Goal: Task Accomplishment & Management: Complete application form

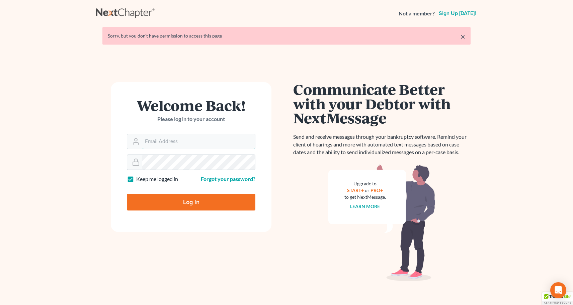
type input "sally@skpllc.com"
click at [188, 199] on input "Log In" at bounding box center [191, 201] width 128 height 17
type input "Thinking..."
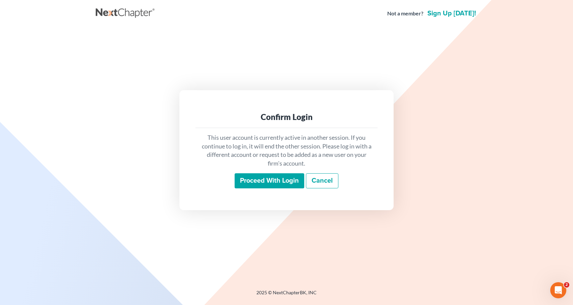
click at [257, 182] on input "Proceed with login" at bounding box center [270, 180] width 70 height 15
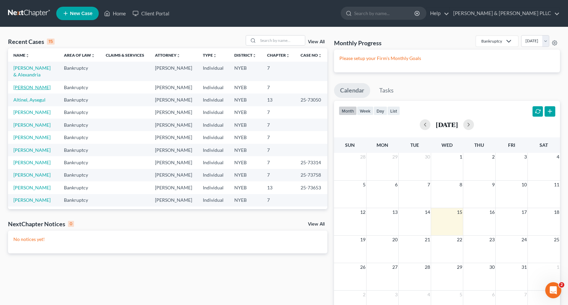
click at [31, 88] on link "Vittorio, Nicholas" at bounding box center [31, 87] width 37 height 6
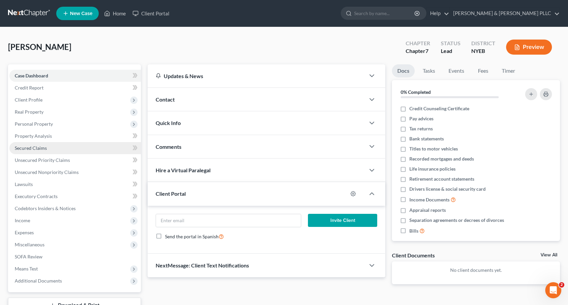
click at [40, 149] on span "Secured Claims" at bounding box center [31, 148] width 32 height 6
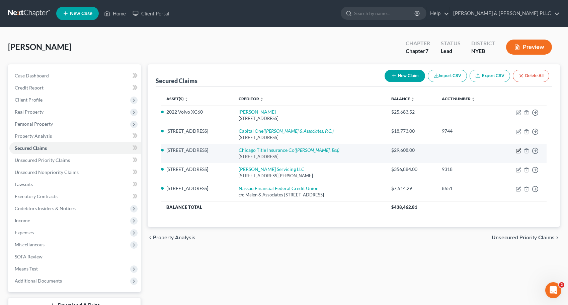
click at [518, 150] on icon "button" at bounding box center [518, 149] width 3 height 3
select select "9"
select select "3"
select select "0"
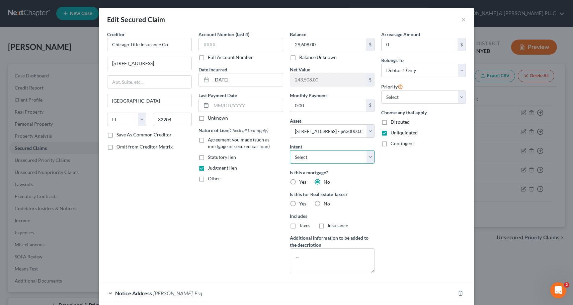
click at [368, 156] on select "Select Surrender Redeem Reaffirm Avoid Other" at bounding box center [332, 156] width 85 height 13
select select "3"
click at [290, 150] on select "Select Surrender Redeem Reaffirm Avoid Other" at bounding box center [332, 156] width 85 height 13
click at [458, 19] on div "Edit Secured Claim ×" at bounding box center [286, 19] width 375 height 23
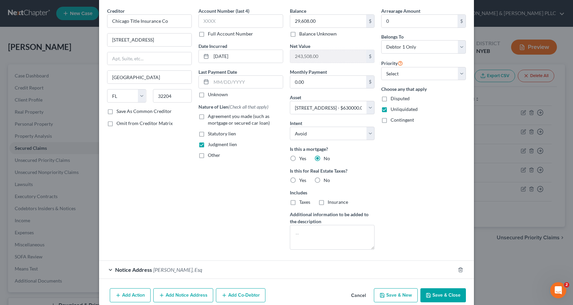
scroll to position [53, 0]
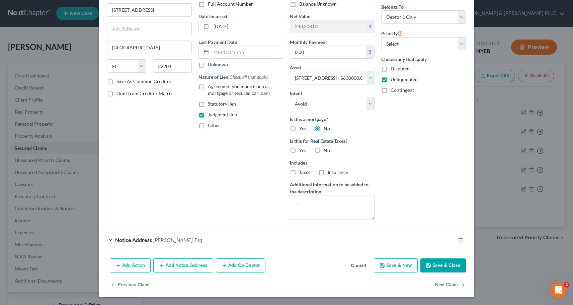
click at [440, 263] on button "Save & Close" at bounding box center [443, 265] width 46 height 14
select select
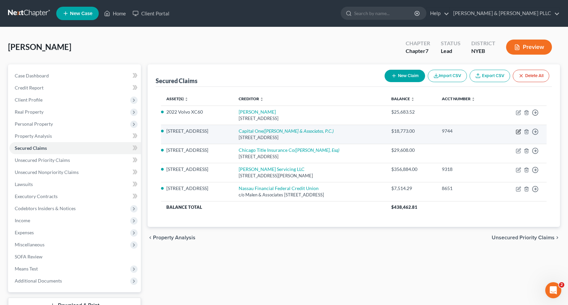
click at [518, 130] on icon "button" at bounding box center [518, 131] width 5 height 5
select select "48"
select select "3"
select select "0"
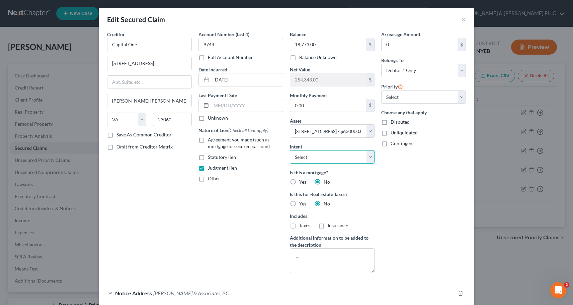
click at [367, 156] on select "Select Surrender Redeem Reaffirm Avoid Other" at bounding box center [332, 156] width 85 height 13
select select "3"
click at [290, 150] on select "Select Surrender Redeem Reaffirm Avoid Other" at bounding box center [332, 156] width 85 height 13
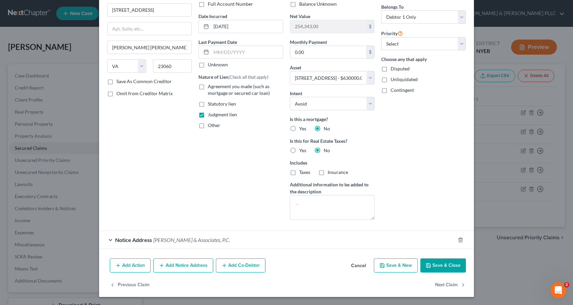
click at [440, 263] on button "Save & Close" at bounding box center [443, 265] width 46 height 14
select select "3"
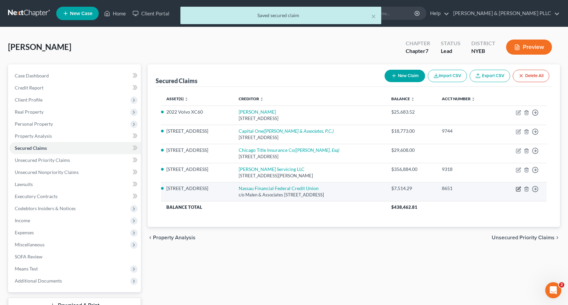
click at [519, 188] on icon "button" at bounding box center [518, 187] width 3 height 3
select select "35"
select select "0"
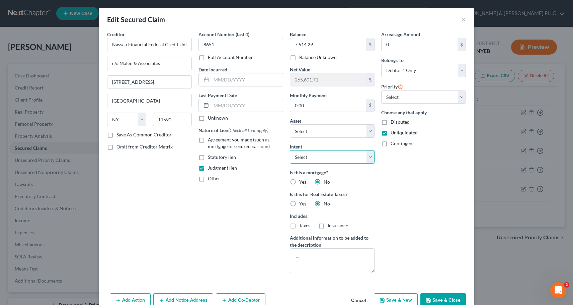
click at [369, 159] on select "Select Surrender Redeem Reaffirm Avoid Other" at bounding box center [332, 156] width 85 height 13
select select "3"
click at [290, 150] on select "Select Surrender Redeem Reaffirm Avoid Other" at bounding box center [332, 156] width 85 height 13
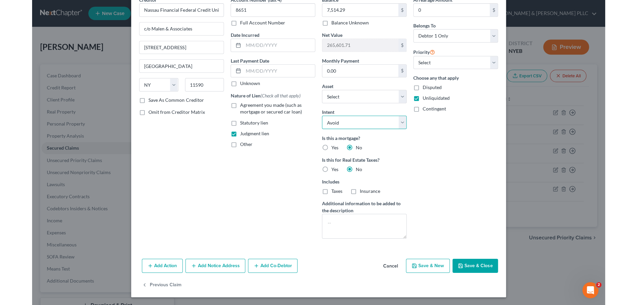
scroll to position [35, 0]
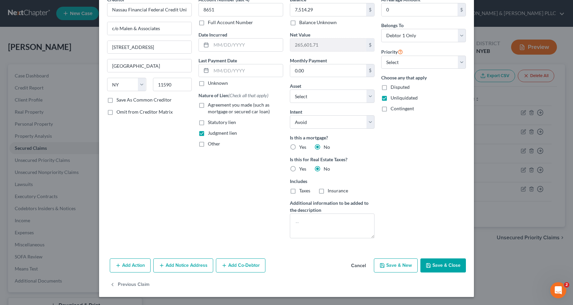
click at [440, 262] on button "Save & Close" at bounding box center [443, 265] width 46 height 14
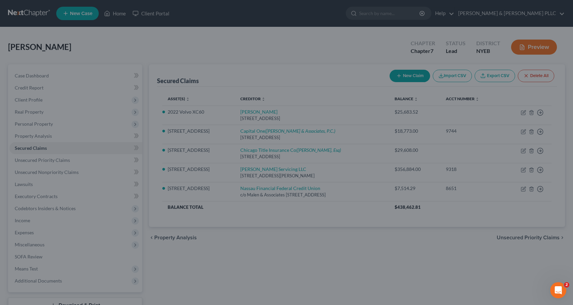
select select "3"
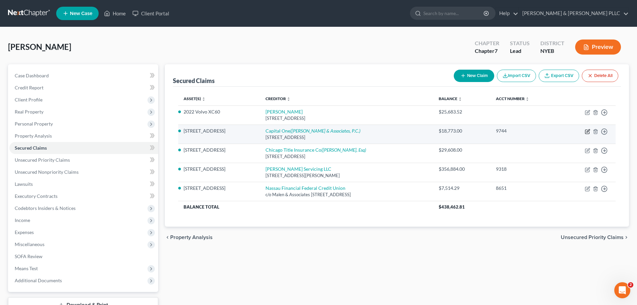
click at [573, 130] on icon "button" at bounding box center [588, 130] width 3 height 3
select select "48"
select select "3"
select select "0"
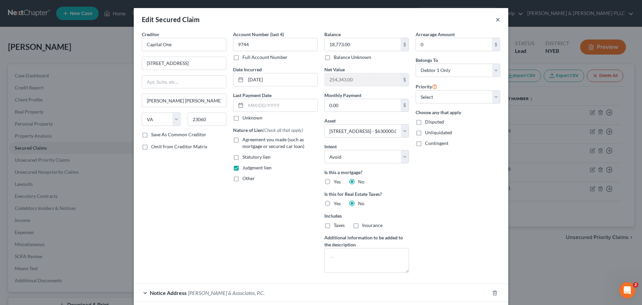
click at [496, 23] on button "×" at bounding box center [498, 19] width 5 height 8
